Goal: Transaction & Acquisition: Book appointment/travel/reservation

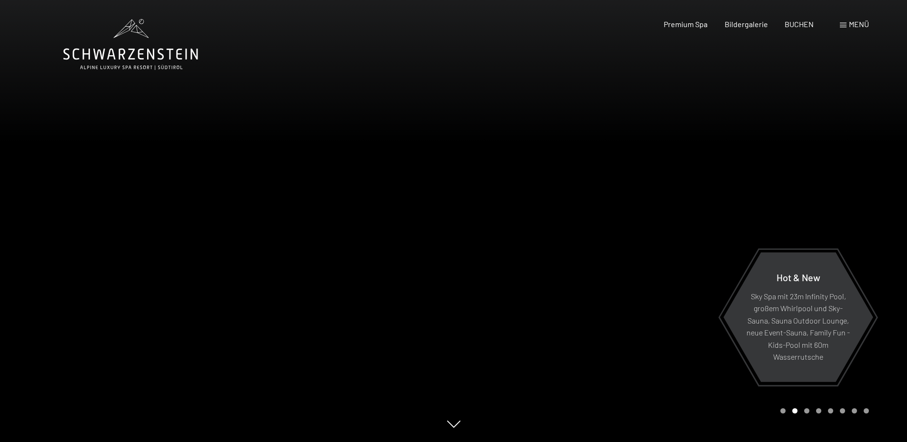
click at [848, 21] on span "Menü" at bounding box center [858, 24] width 20 height 9
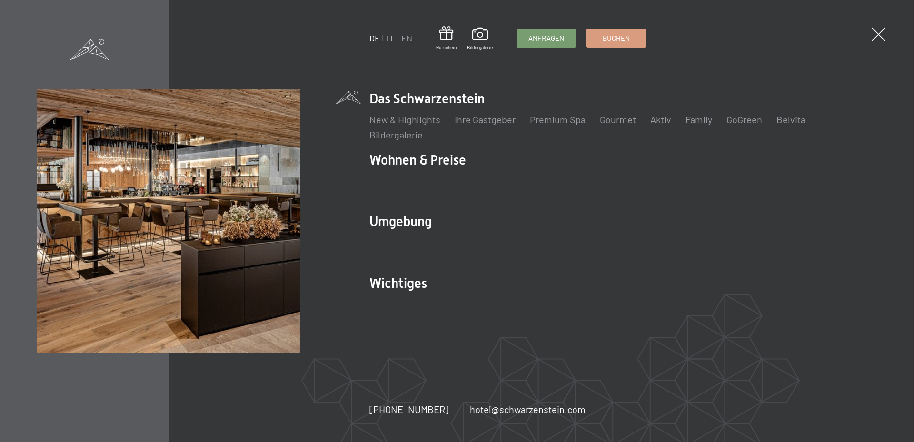
click at [388, 38] on link "IT" at bounding box center [390, 38] width 7 height 10
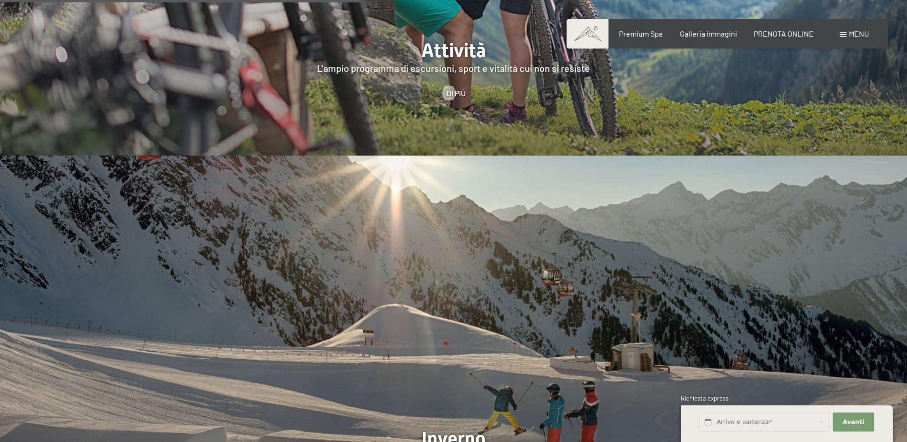
scroll to position [2522, 0]
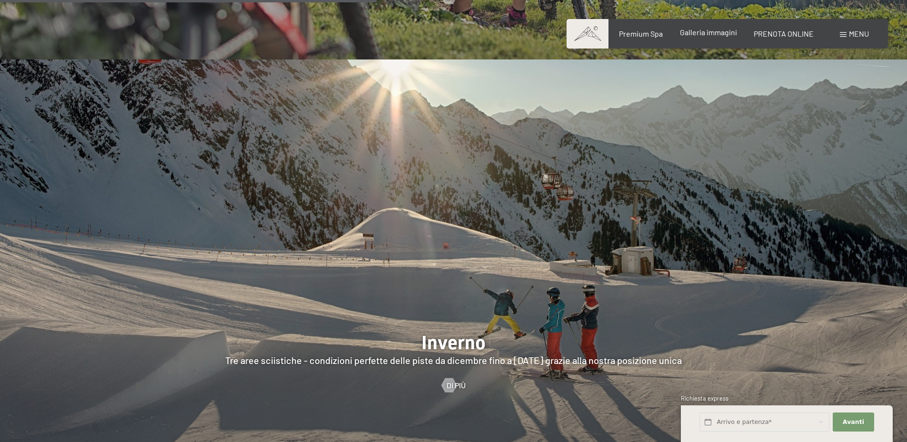
click at [713, 29] on span "Galleria immagini" at bounding box center [708, 32] width 57 height 9
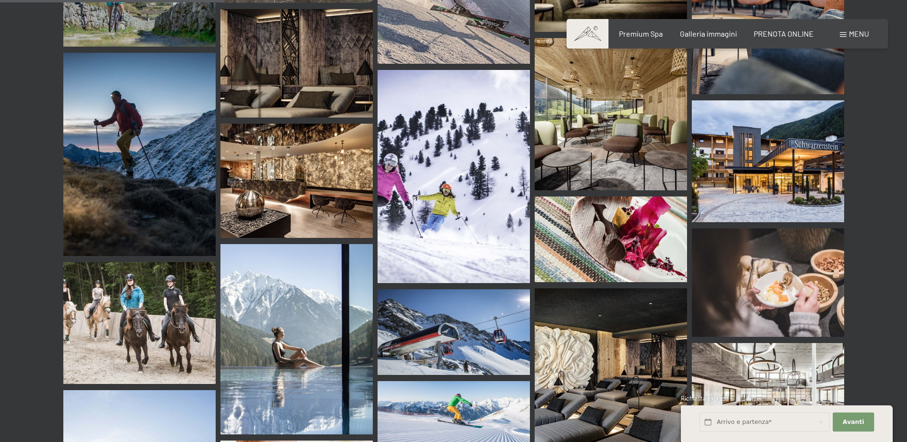
scroll to position [3093, 0]
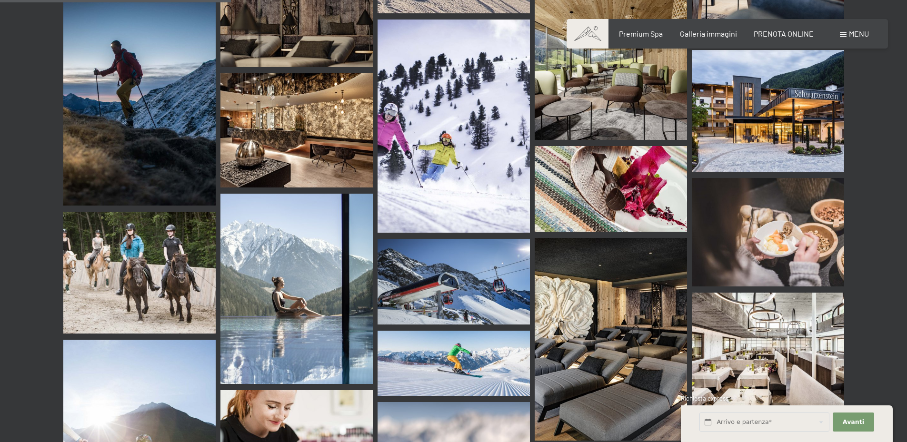
click at [276, 297] on img at bounding box center [296, 289] width 152 height 190
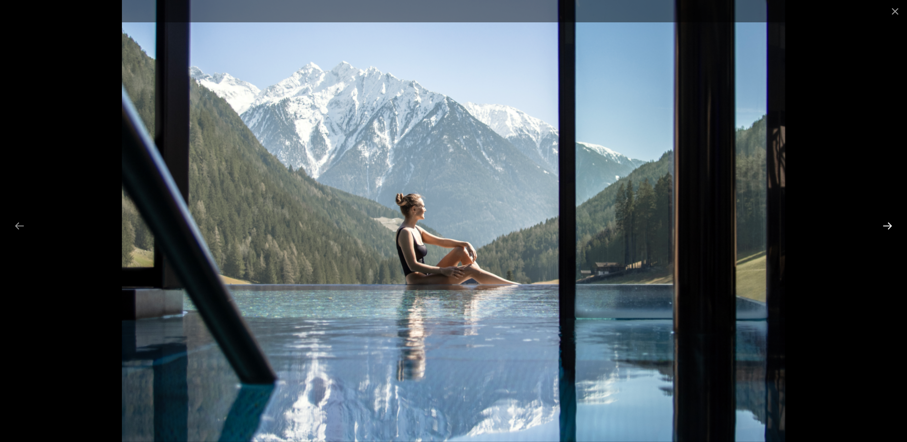
click at [887, 225] on button "Next slide" at bounding box center [887, 226] width 20 height 19
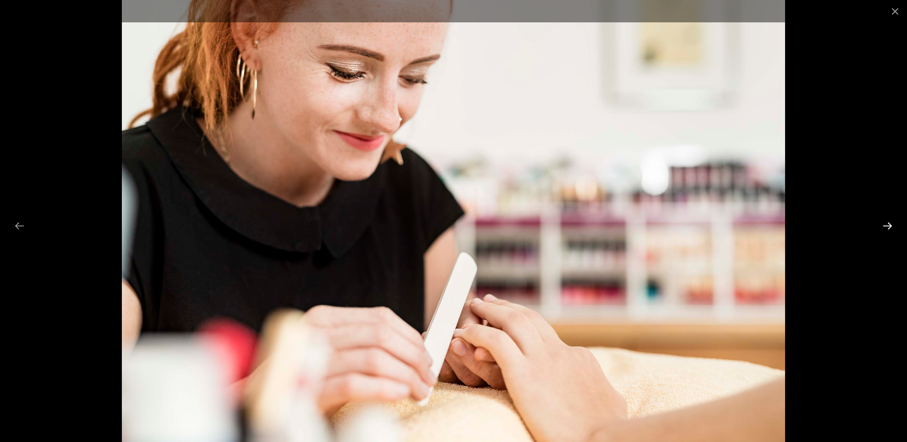
click at [887, 225] on button "Next slide" at bounding box center [887, 226] width 20 height 19
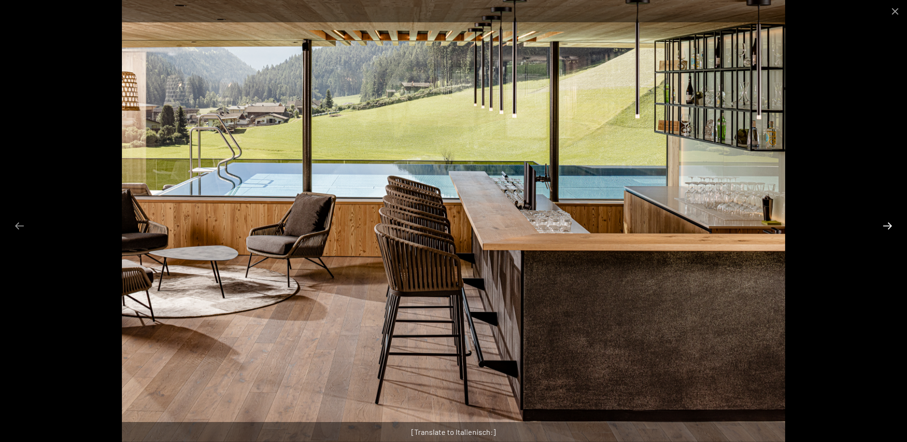
click at [887, 225] on button "Next slide" at bounding box center [887, 226] width 20 height 19
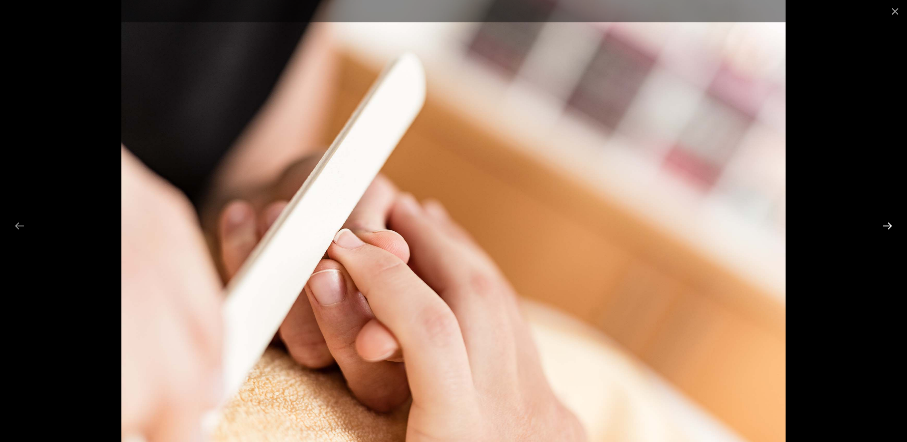
click at [887, 225] on button "Next slide" at bounding box center [887, 226] width 20 height 19
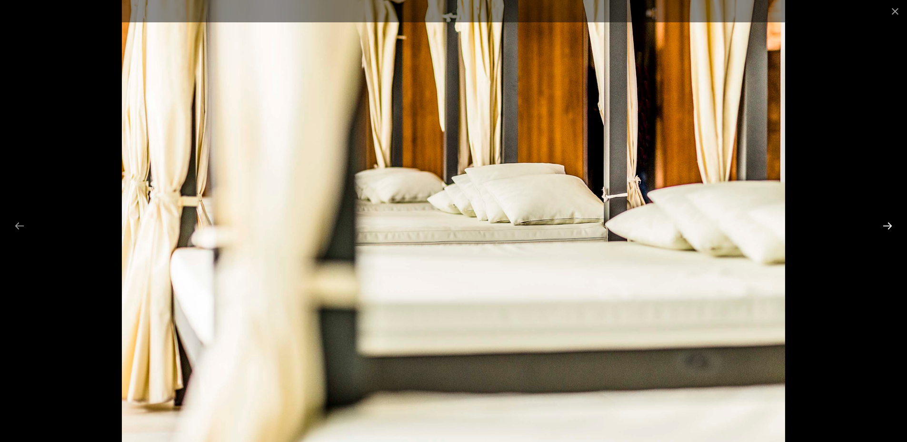
click at [887, 225] on button "Next slide" at bounding box center [887, 226] width 20 height 19
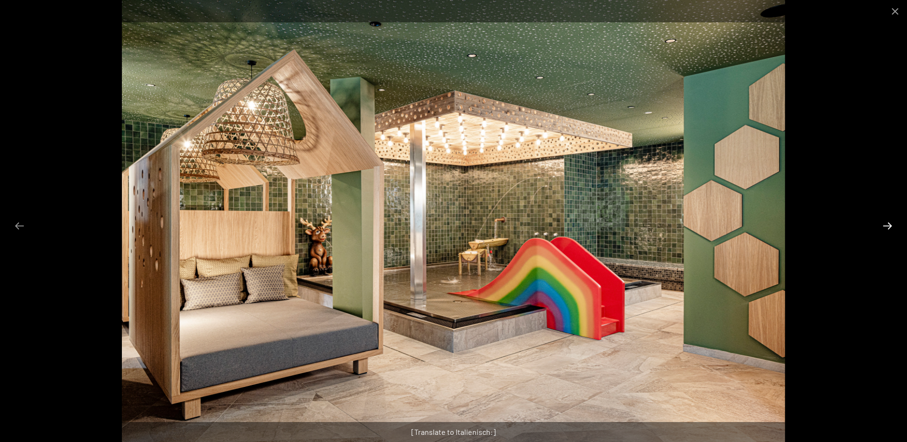
click at [887, 225] on button "Next slide" at bounding box center [887, 226] width 20 height 19
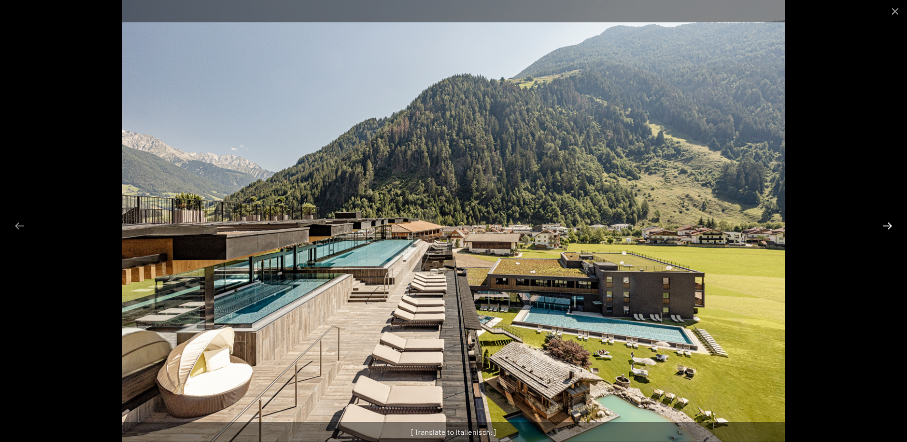
click at [891, 223] on button "Next slide" at bounding box center [887, 226] width 20 height 19
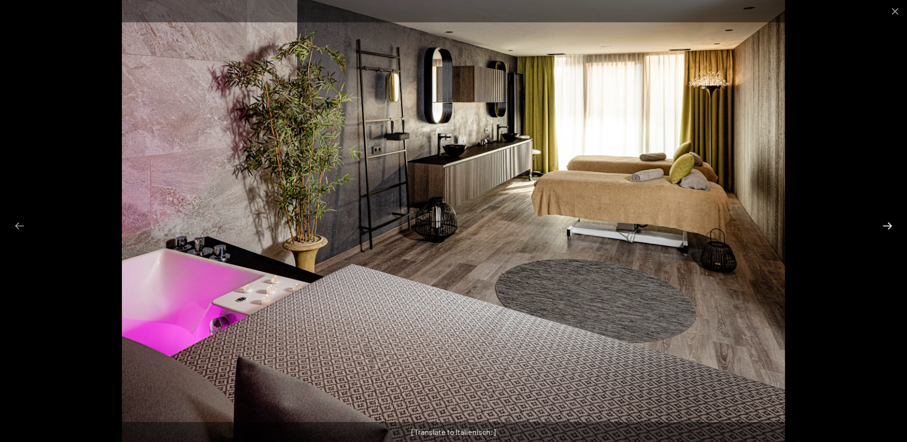
click at [887, 227] on button "Next slide" at bounding box center [887, 226] width 20 height 19
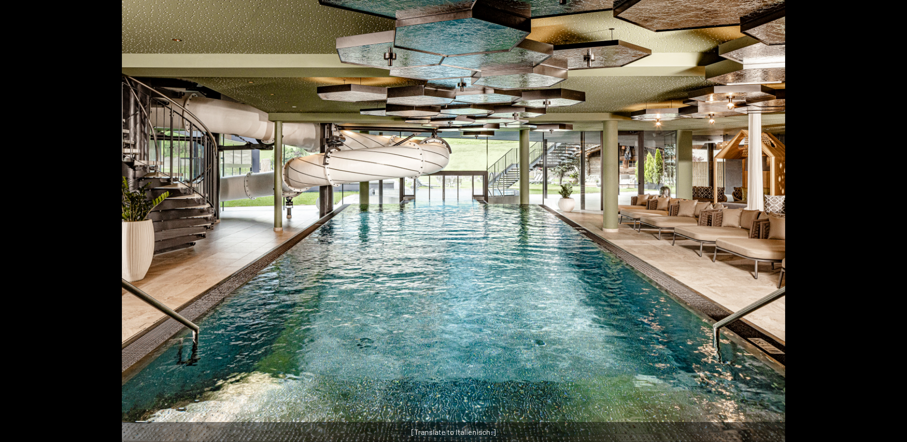
click at [887, 227] on button "Next slide" at bounding box center [892, 226] width 20 height 19
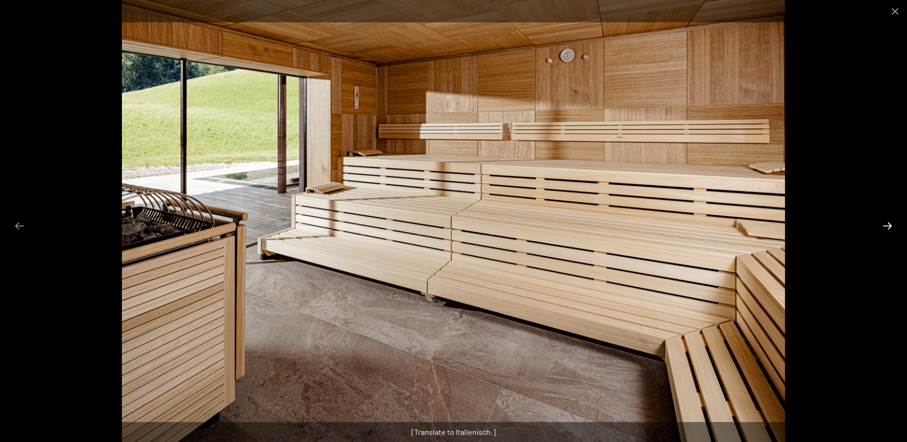
click at [886, 227] on button "Next slide" at bounding box center [887, 226] width 20 height 19
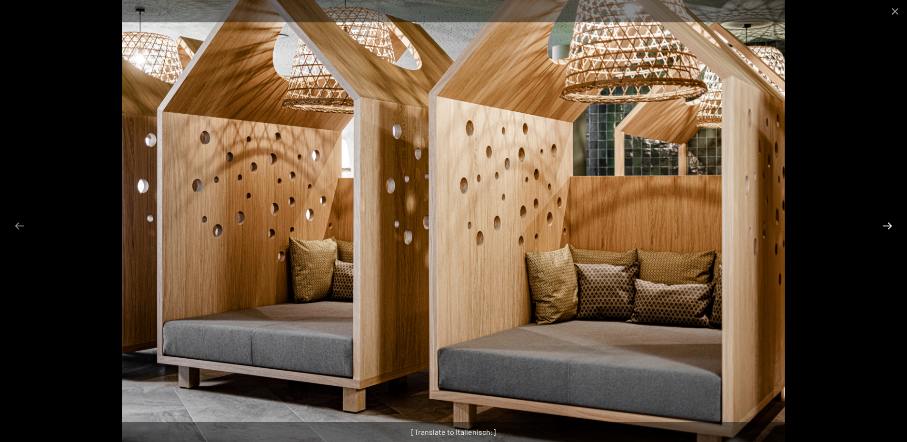
click at [886, 227] on button "Next slide" at bounding box center [887, 226] width 20 height 19
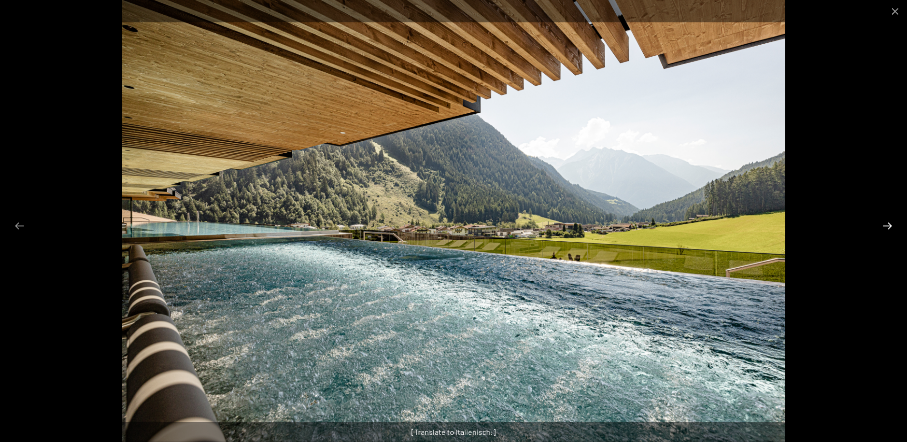
click at [886, 227] on button "Next slide" at bounding box center [887, 226] width 20 height 19
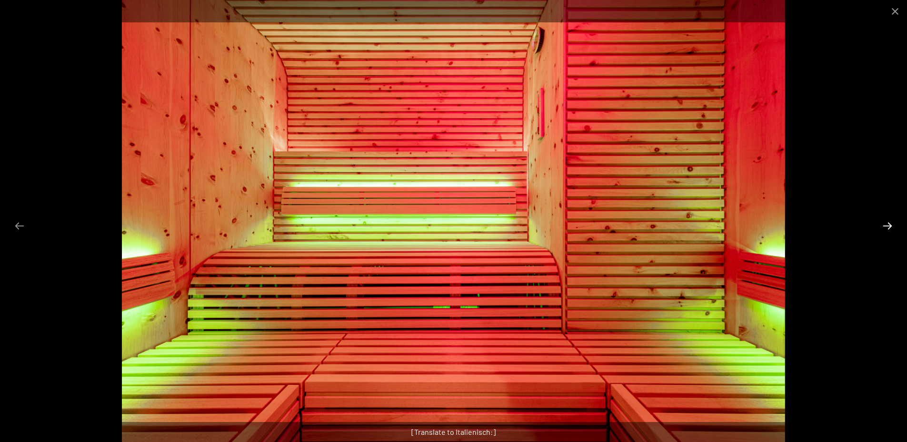
click at [886, 227] on button "Next slide" at bounding box center [887, 226] width 20 height 19
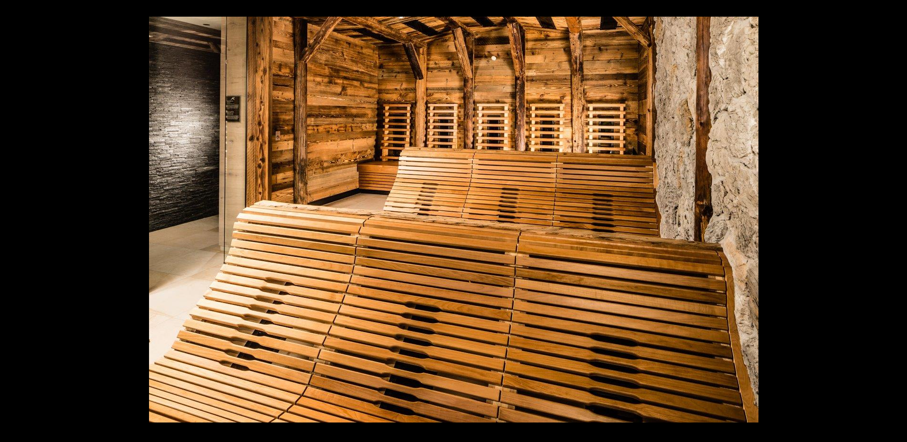
click at [886, 229] on button "Next slide" at bounding box center [892, 226] width 20 height 19
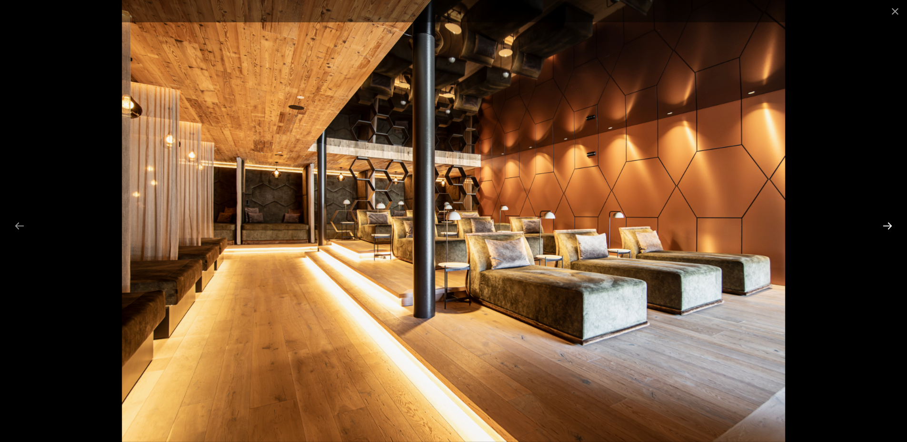
click at [885, 228] on button "Next slide" at bounding box center [887, 226] width 20 height 19
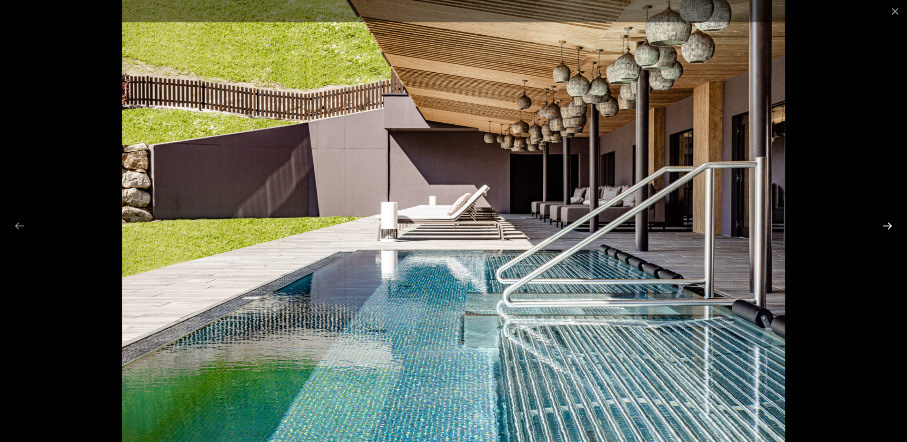
click at [885, 228] on button "Next slide" at bounding box center [887, 226] width 20 height 19
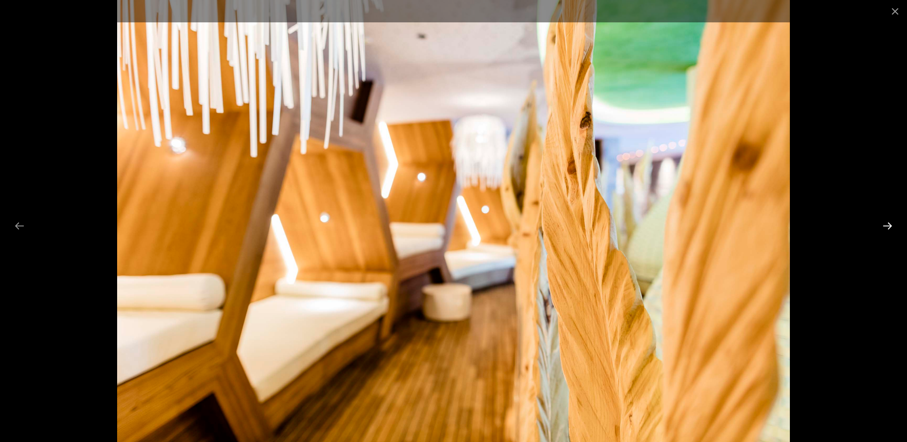
click at [885, 227] on button "Next slide" at bounding box center [887, 226] width 20 height 19
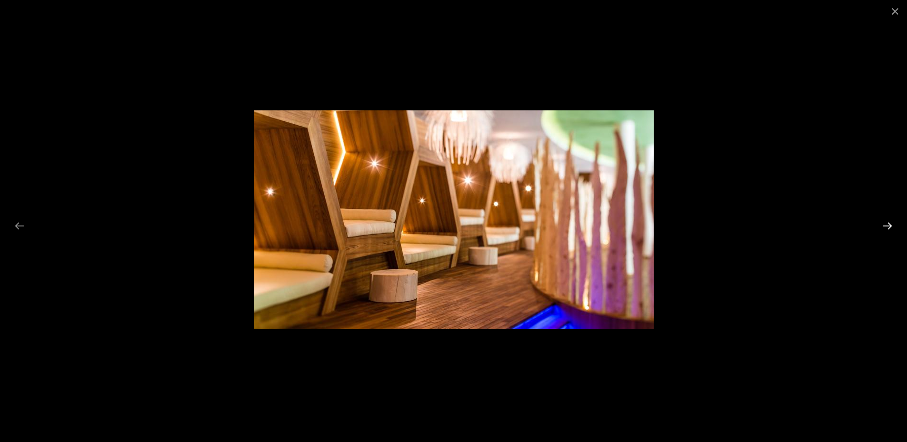
click at [885, 227] on button "Next slide" at bounding box center [887, 226] width 20 height 19
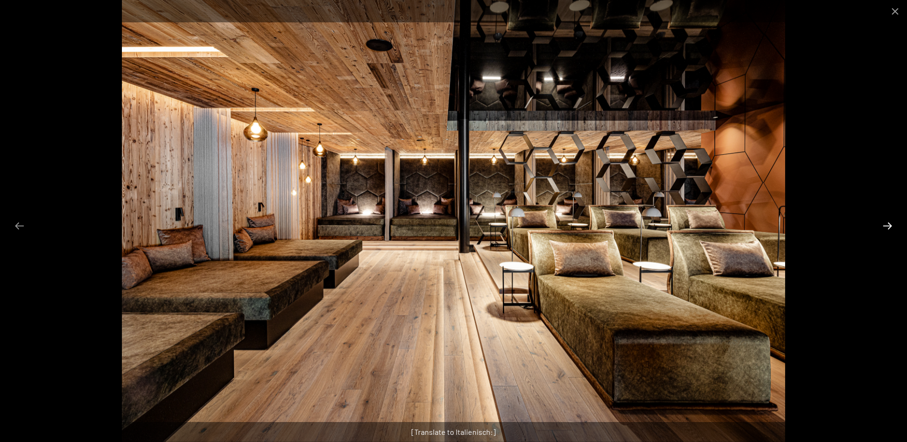
click at [886, 225] on button "Next slide" at bounding box center [887, 226] width 20 height 19
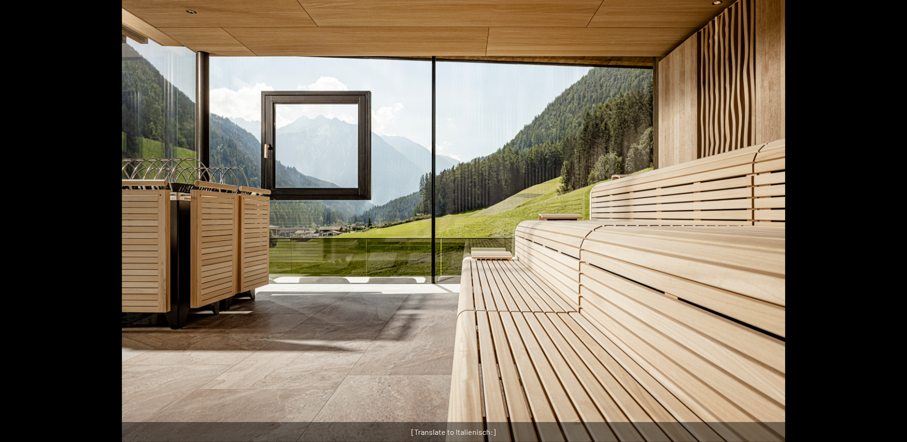
click at [886, 225] on button "Next slide" at bounding box center [892, 226] width 20 height 19
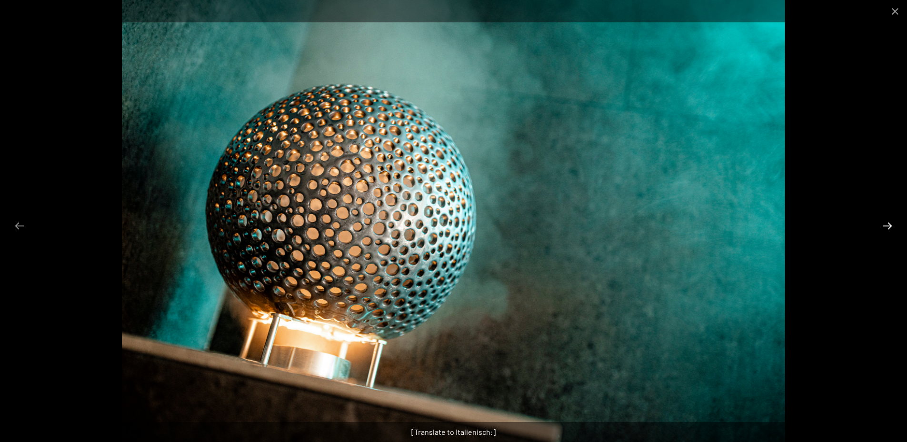
click at [885, 227] on button "Next slide" at bounding box center [887, 226] width 20 height 19
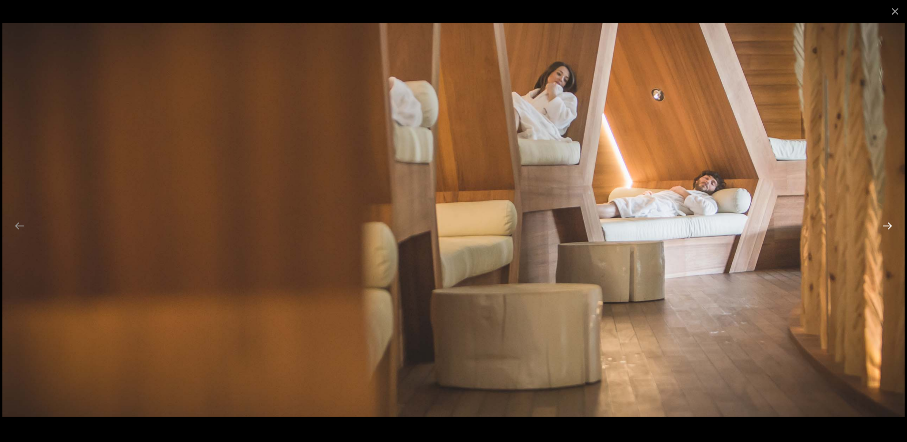
click at [885, 227] on button "Next slide" at bounding box center [887, 226] width 20 height 19
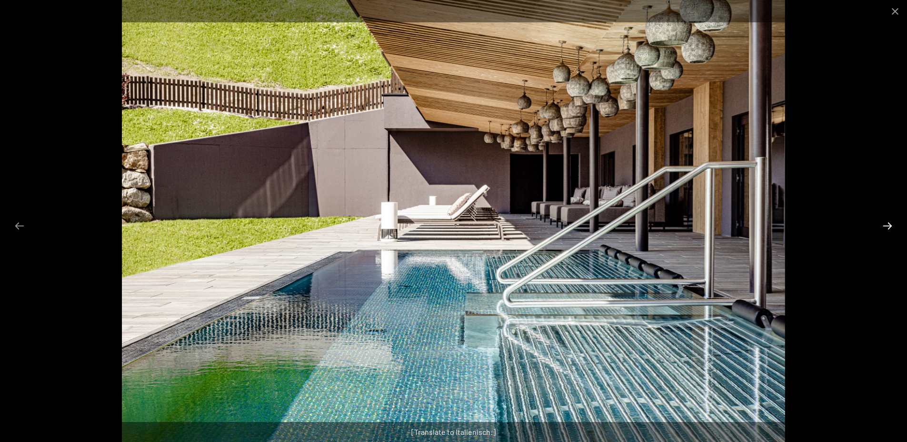
click at [885, 227] on button "Next slide" at bounding box center [887, 226] width 20 height 19
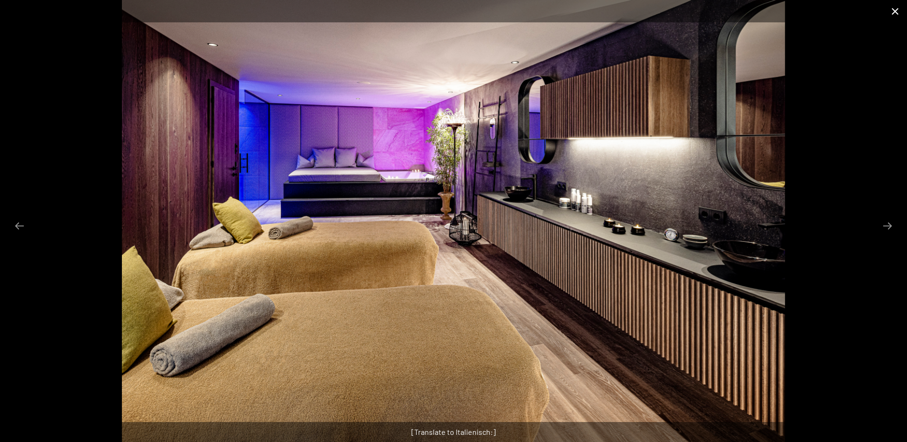
click at [893, 10] on button "Close gallery" at bounding box center [895, 11] width 24 height 22
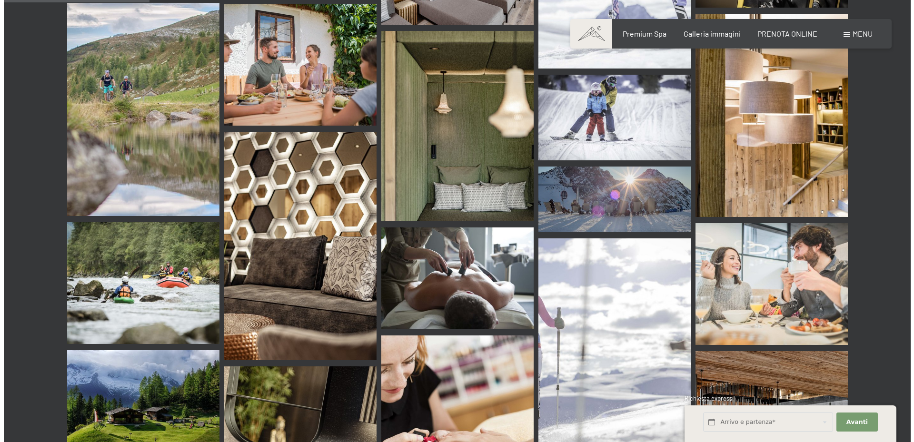
scroll to position [1951, 0]
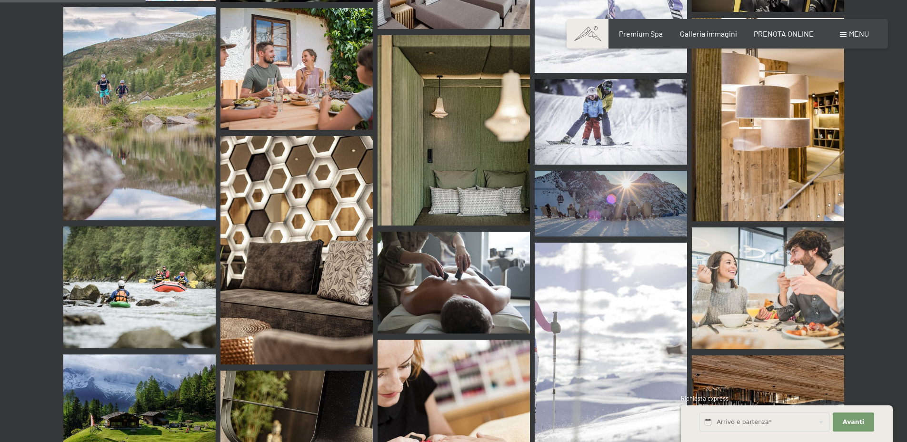
click at [843, 36] on span at bounding box center [842, 34] width 7 height 5
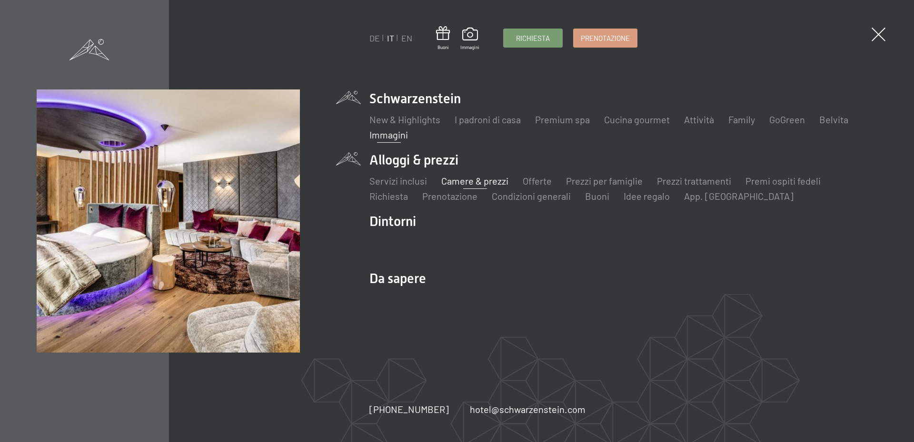
click at [466, 178] on link "Camere & prezzi" at bounding box center [474, 180] width 67 height 11
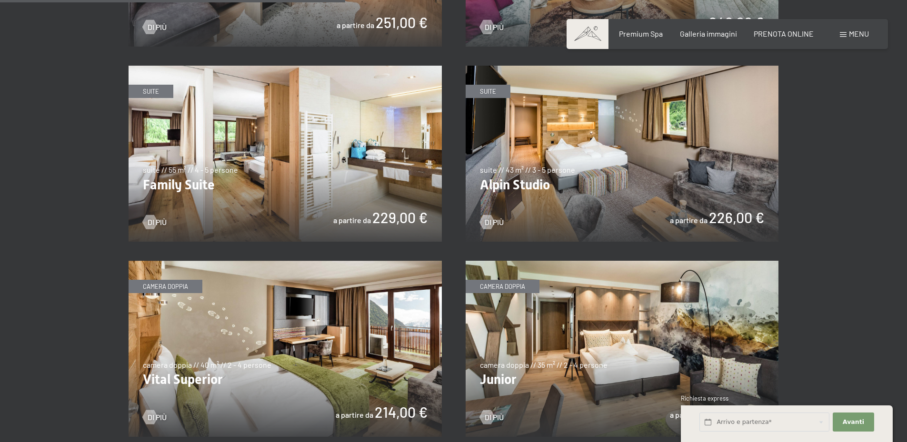
scroll to position [1190, 0]
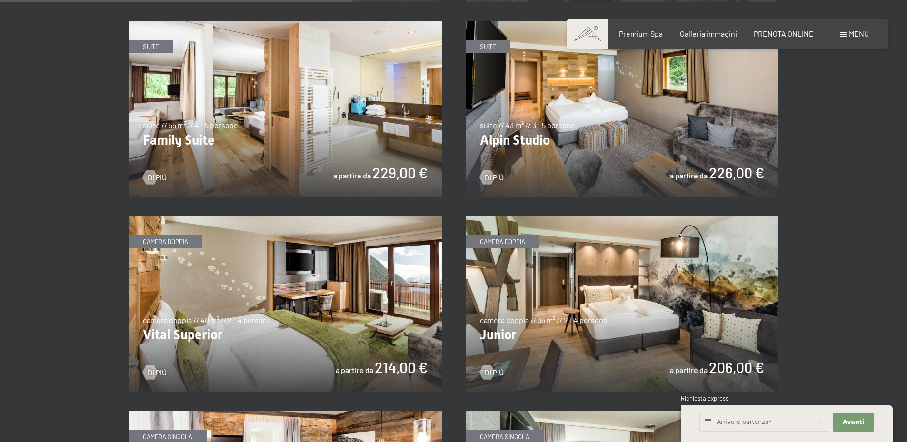
click at [340, 158] on img at bounding box center [284, 109] width 313 height 176
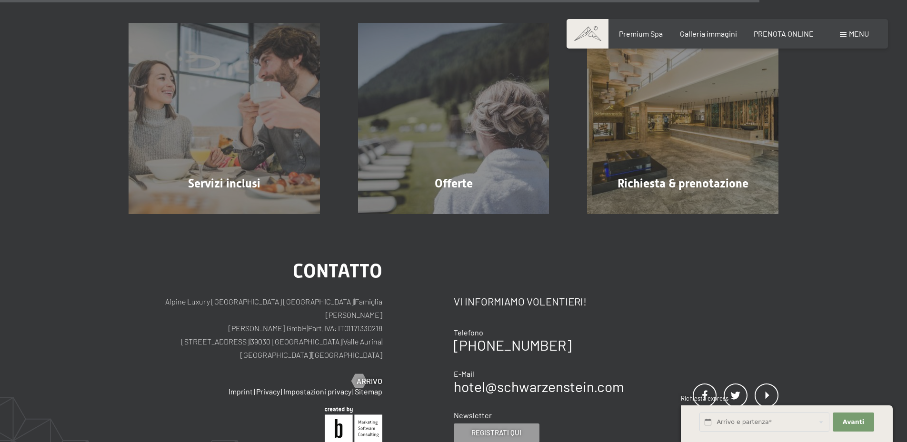
scroll to position [1047, 0]
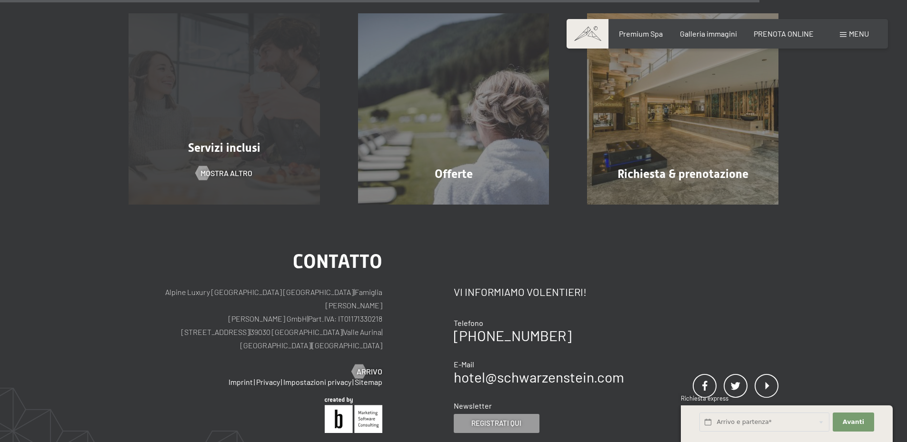
click at [246, 157] on div "Servizi inclusi mostra altro" at bounding box center [223, 108] width 229 height 191
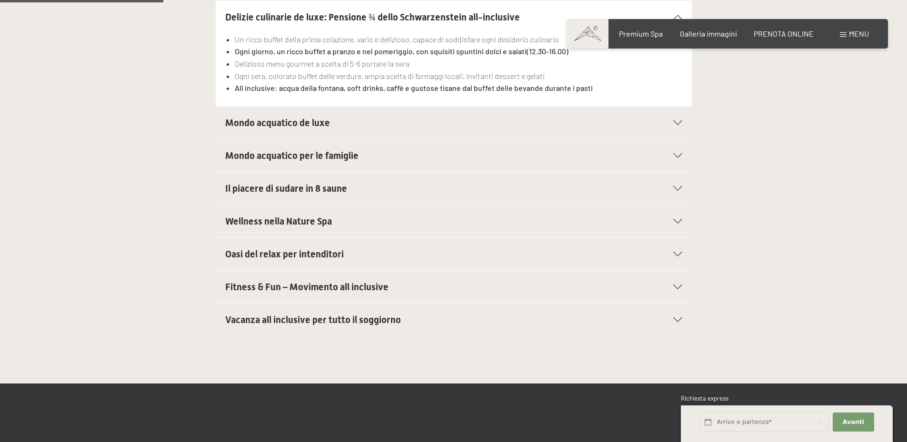
scroll to position [333, 0]
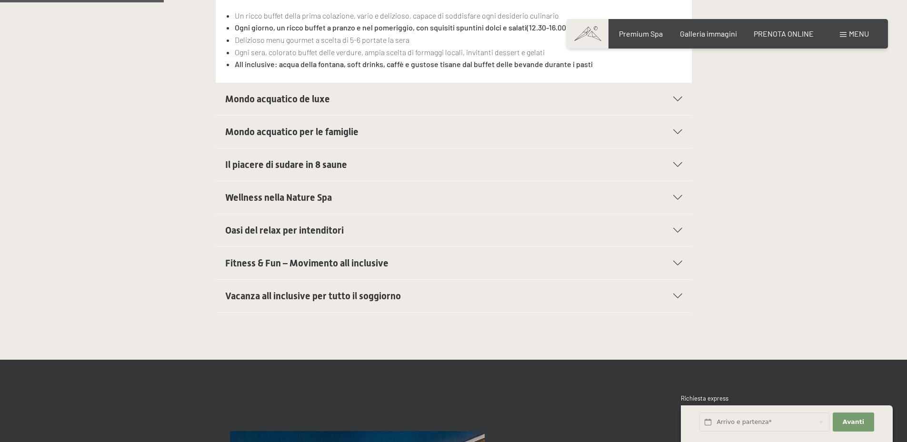
click at [680, 132] on icon at bounding box center [677, 131] width 9 height 5
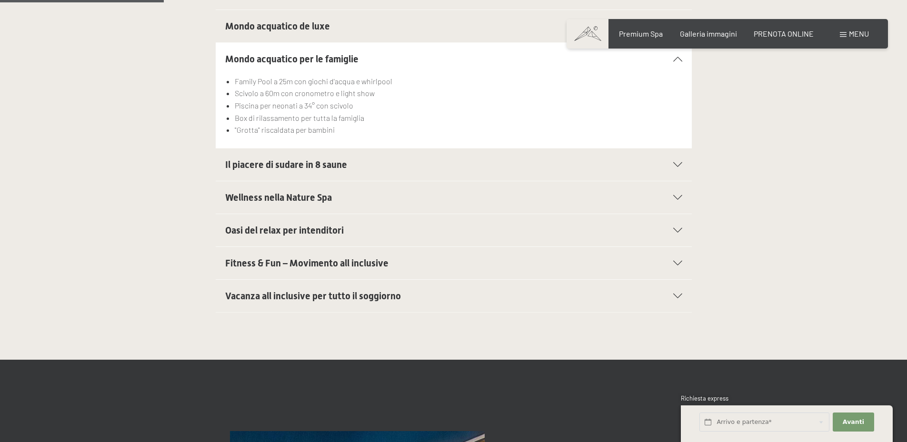
click at [678, 166] on icon at bounding box center [677, 164] width 9 height 5
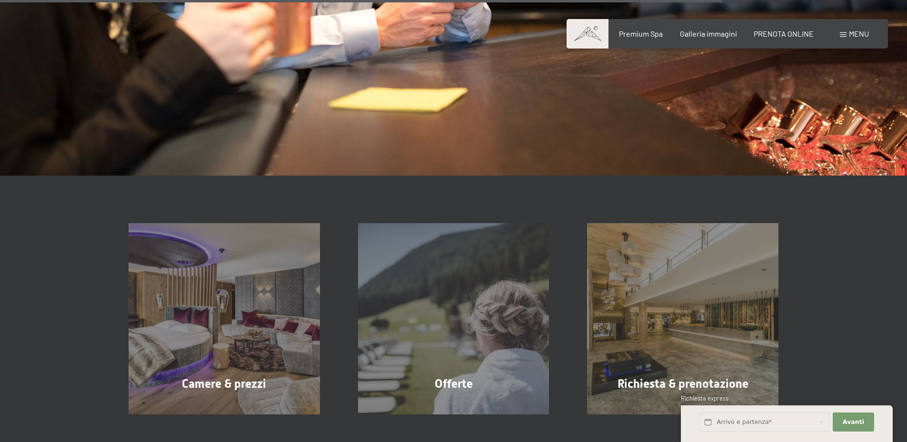
scroll to position [1713, 0]
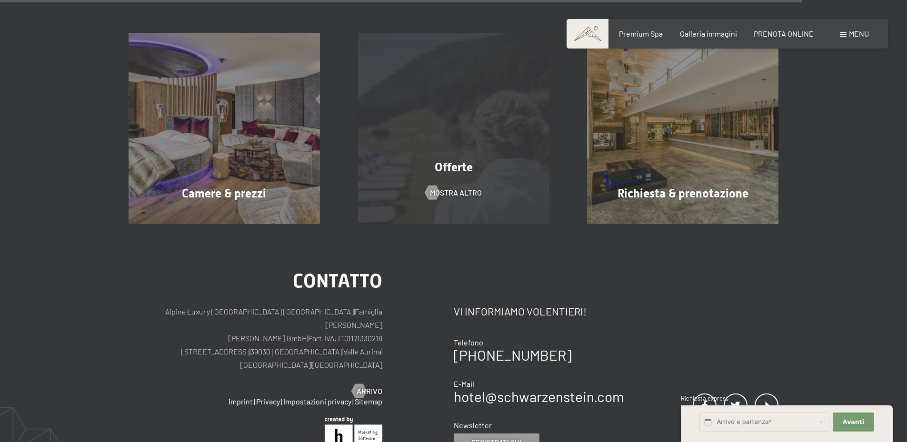
click at [447, 174] on span "Offerte" at bounding box center [453, 167] width 38 height 14
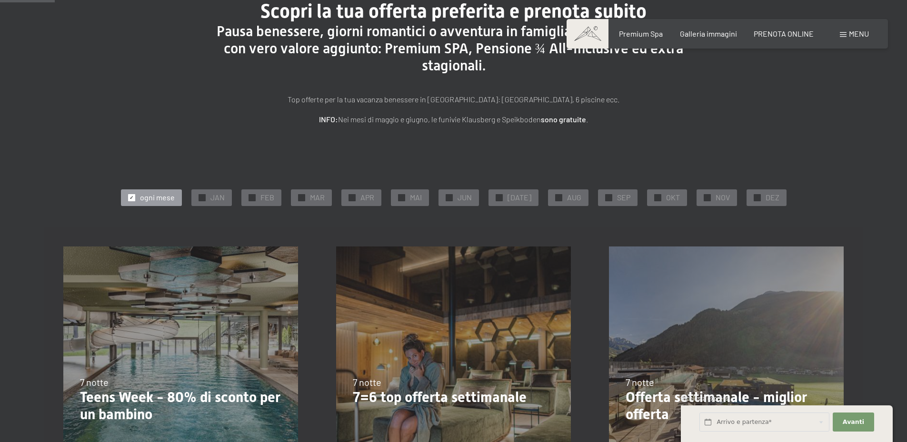
scroll to position [143, 0]
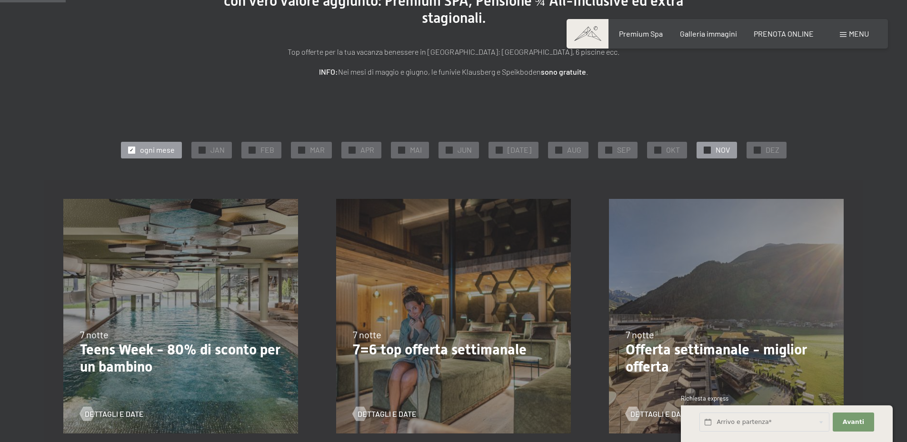
click at [705, 148] on span "✓" at bounding box center [707, 150] width 4 height 7
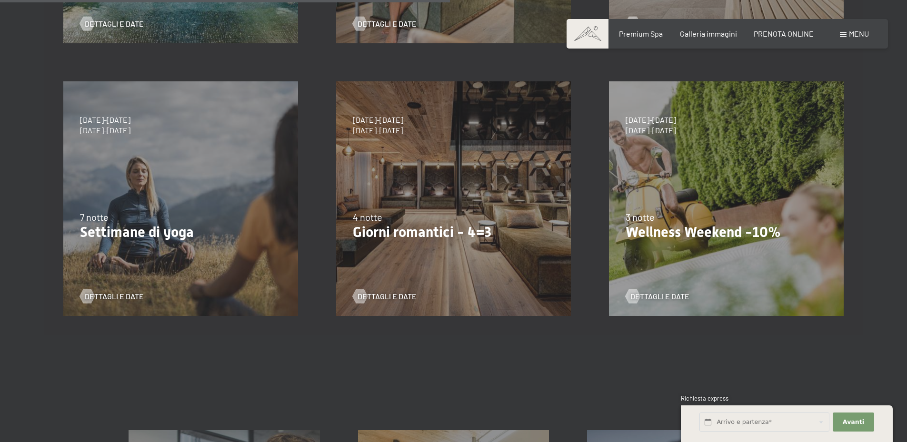
scroll to position [476, 0]
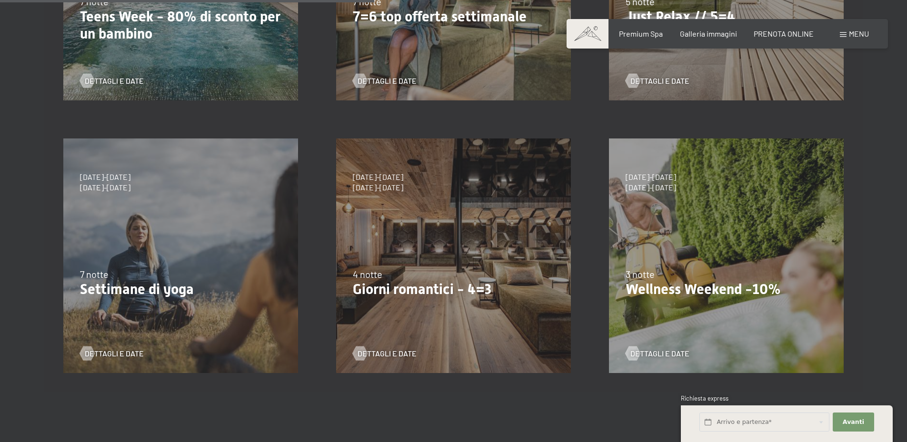
click at [660, 259] on div "13/11/2025-1/12/2025 11/12/2025-22/12/2025 15/1/2026-26/1/2026 12/3/2026-23/3/2…" at bounding box center [726, 255] width 273 height 273
click at [634, 355] on div at bounding box center [633, 353] width 8 height 14
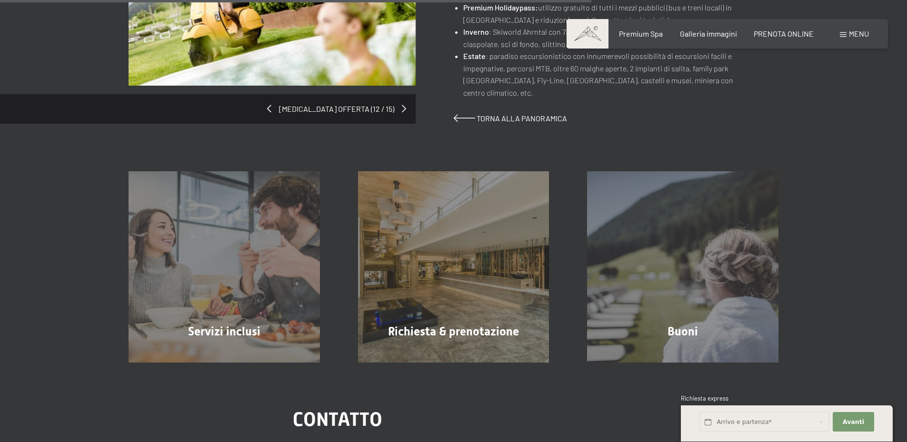
scroll to position [761, 0]
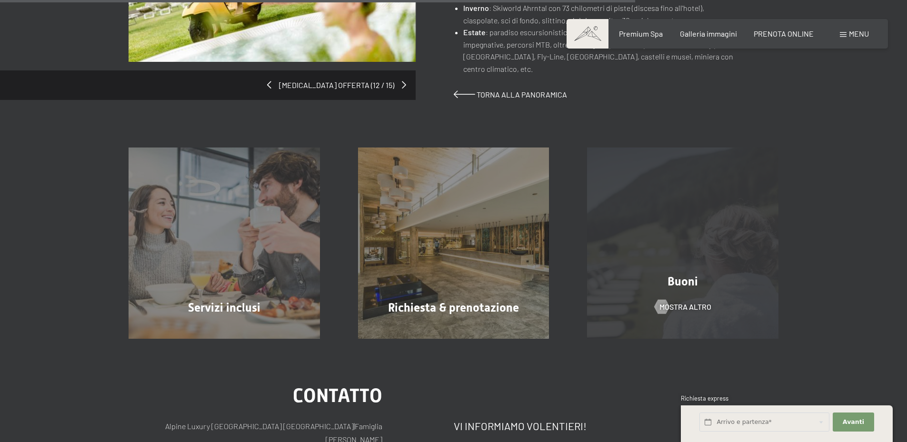
click at [680, 279] on div "Buoni mostra altro" at bounding box center [682, 243] width 229 height 191
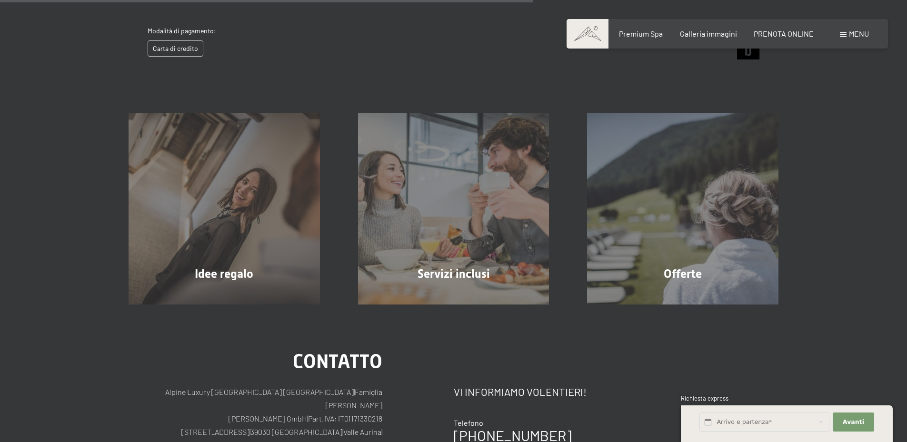
scroll to position [513, 0]
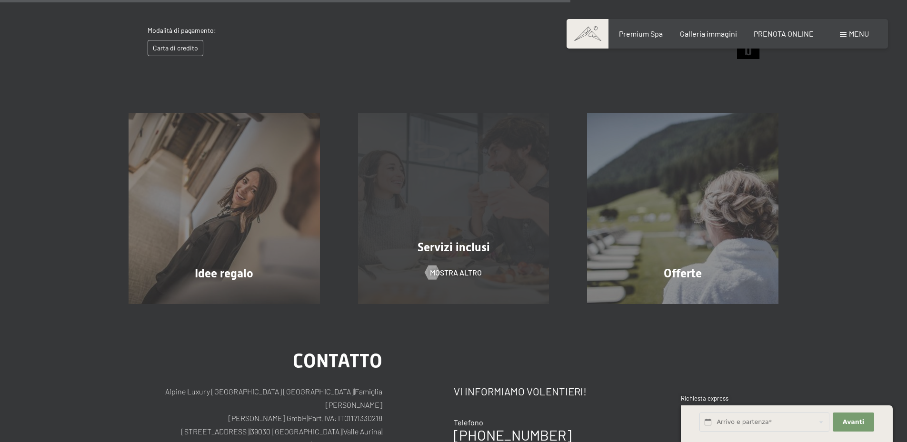
click at [457, 271] on span "mostra altro" at bounding box center [456, 272] width 52 height 10
